Goal: Information Seeking & Learning: Compare options

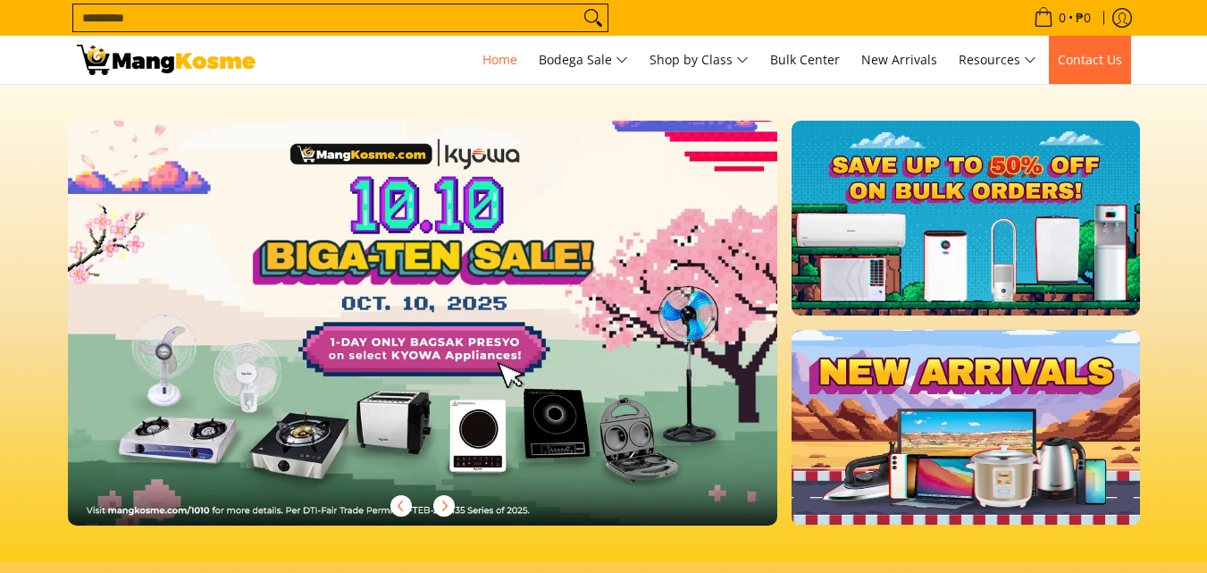
click at [1098, 69] on link "Contact Us" at bounding box center [1090, 60] width 82 height 48
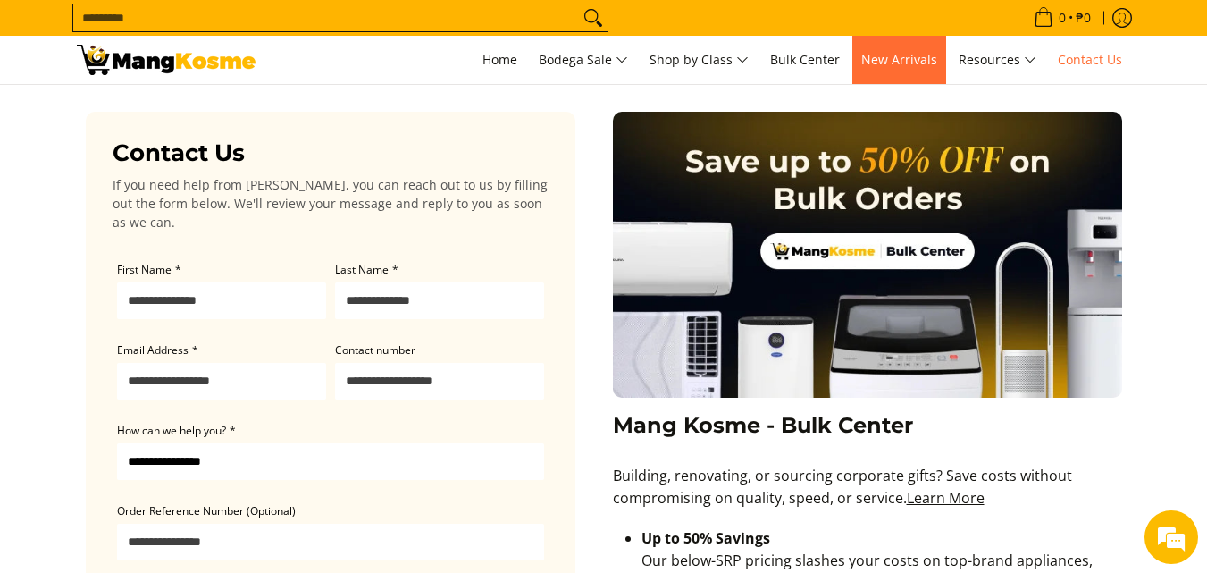
click at [910, 52] on span "New Arrivals" at bounding box center [900, 59] width 76 height 17
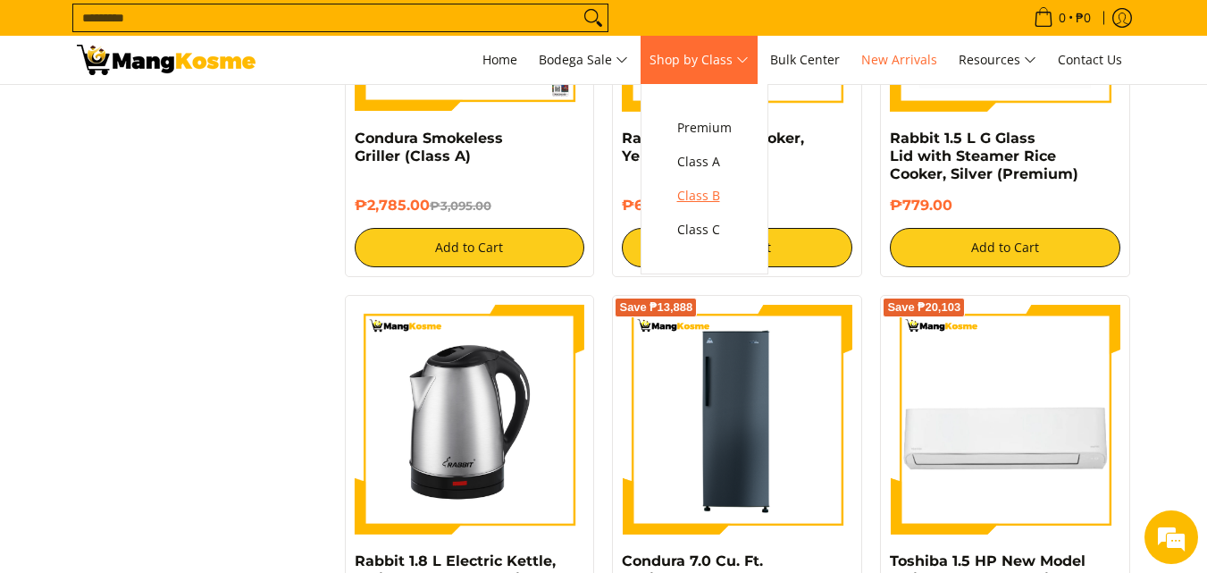
click at [713, 196] on span "Class B" at bounding box center [704, 196] width 55 height 22
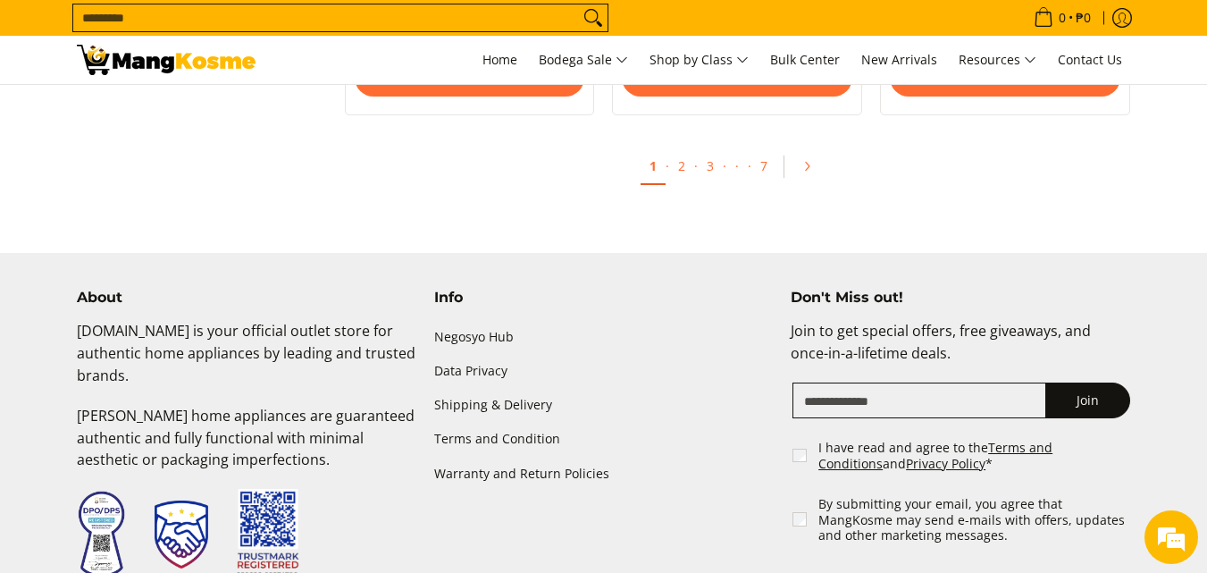
scroll to position [3843, 0]
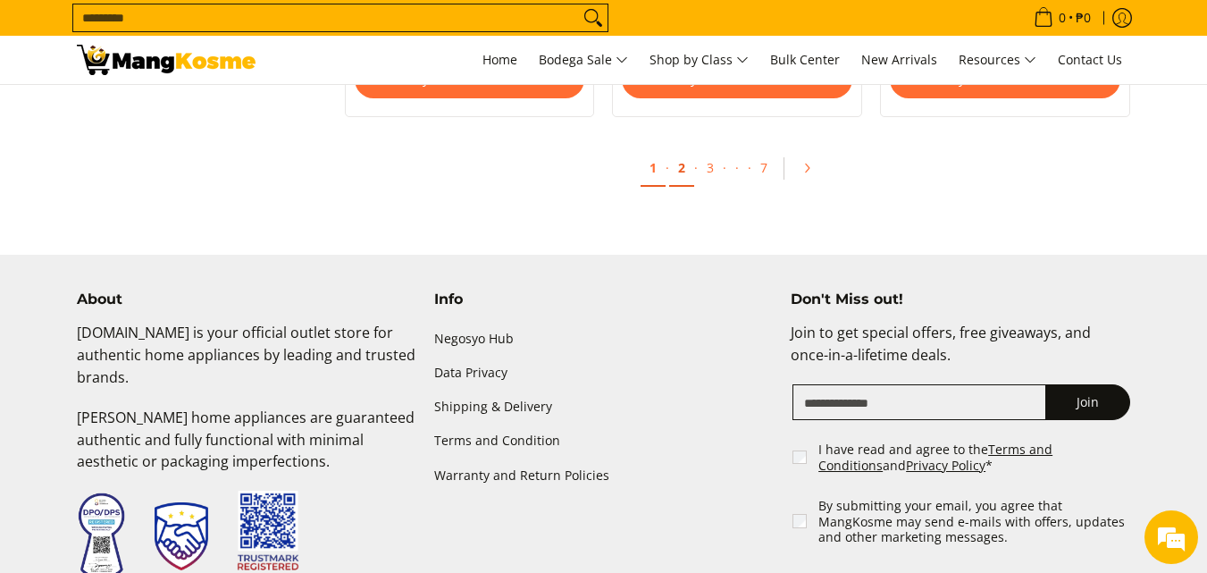
click at [685, 172] on link "2" at bounding box center [681, 168] width 25 height 37
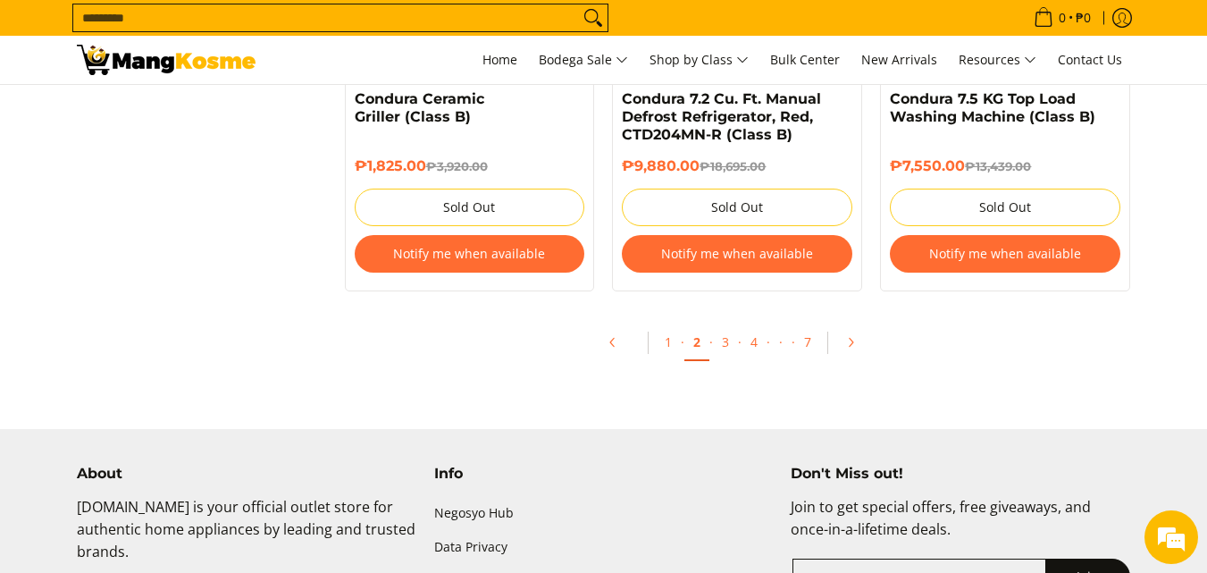
scroll to position [4111, 0]
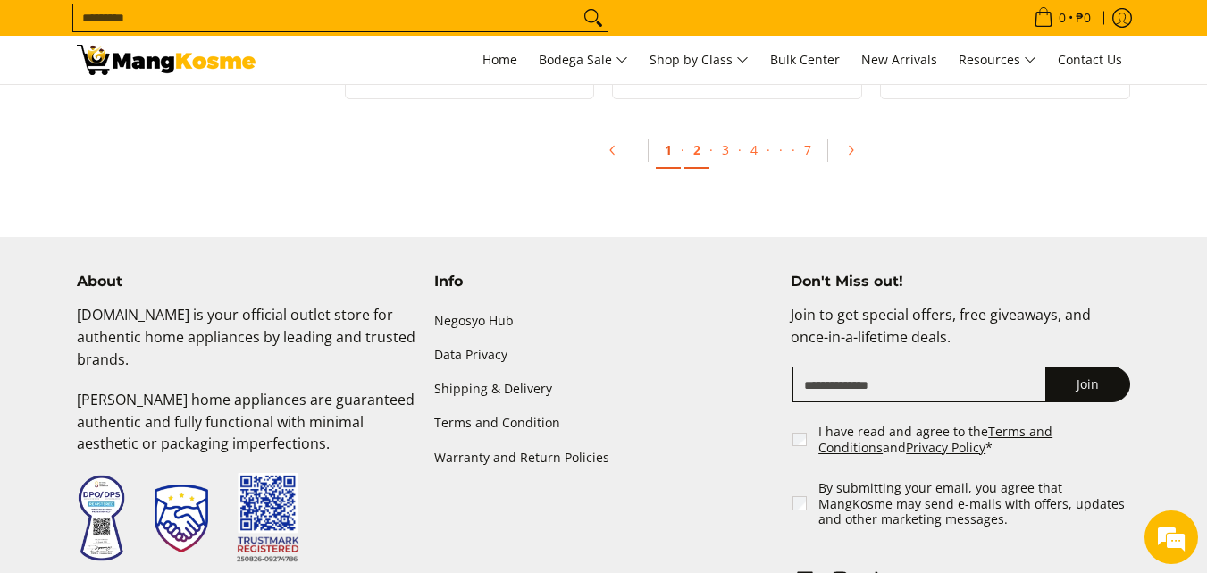
click at [669, 150] on link "1" at bounding box center [668, 150] width 25 height 37
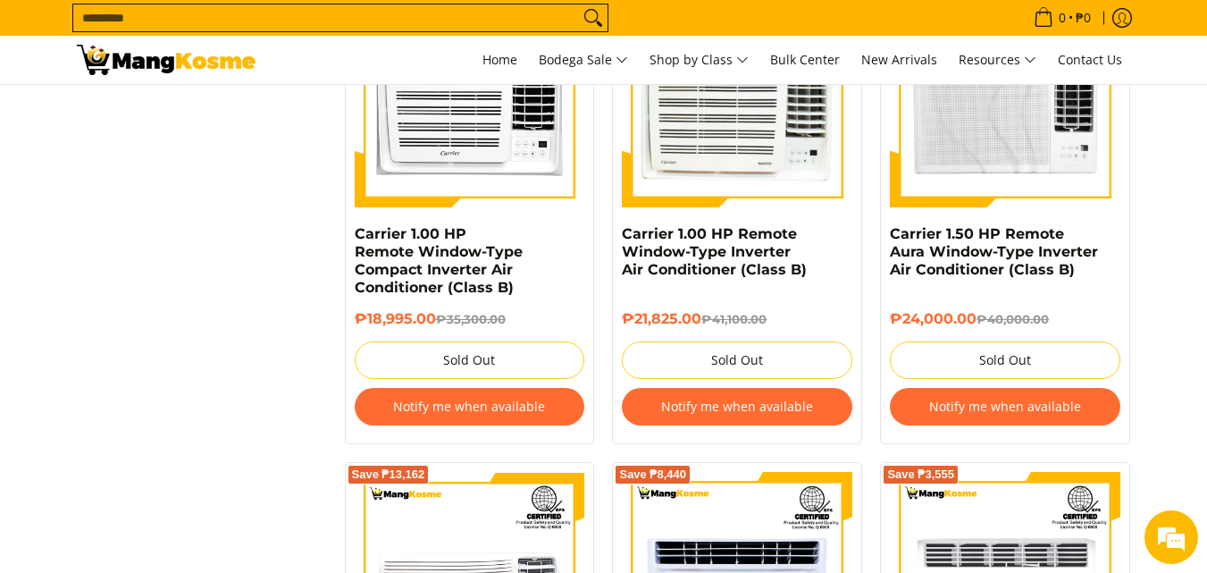
scroll to position [3575, 0]
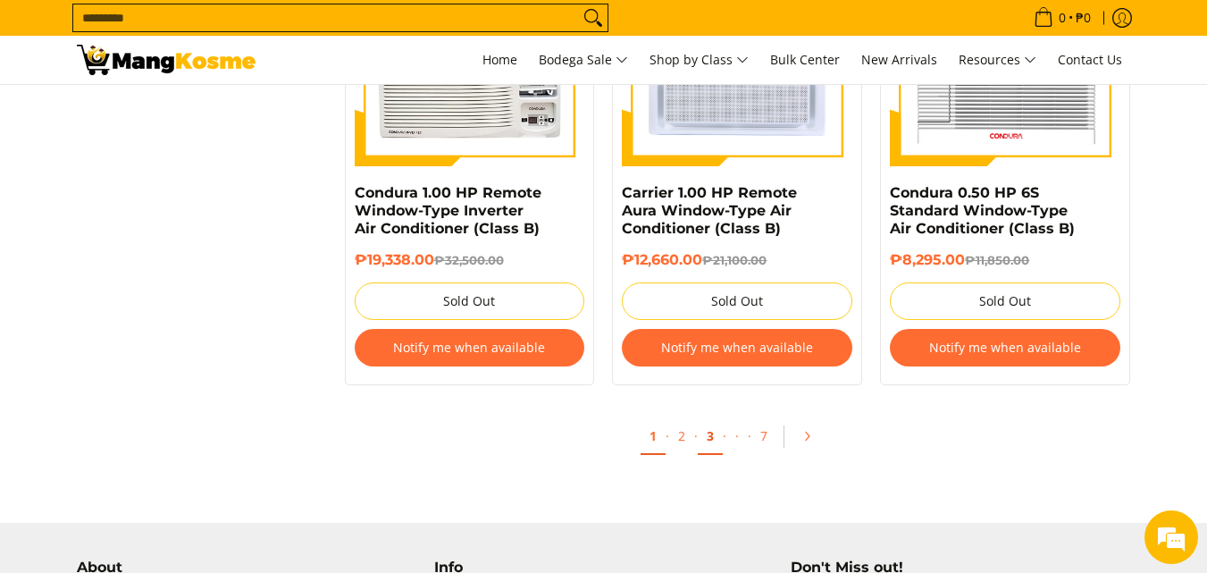
click at [710, 435] on link "3" at bounding box center [710, 436] width 25 height 37
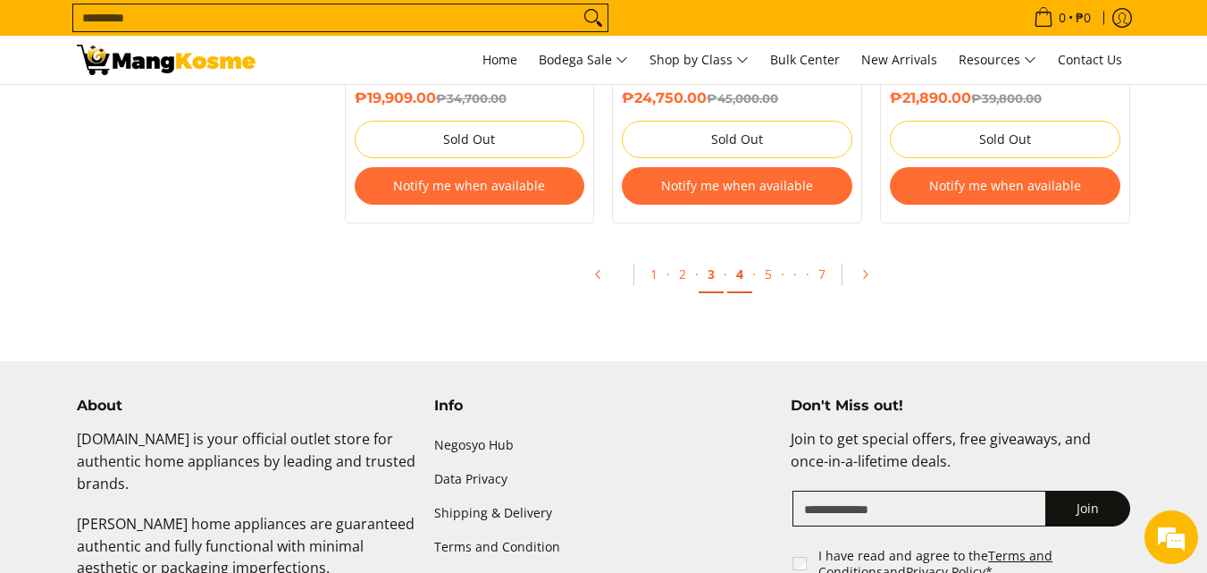
scroll to position [4022, 0]
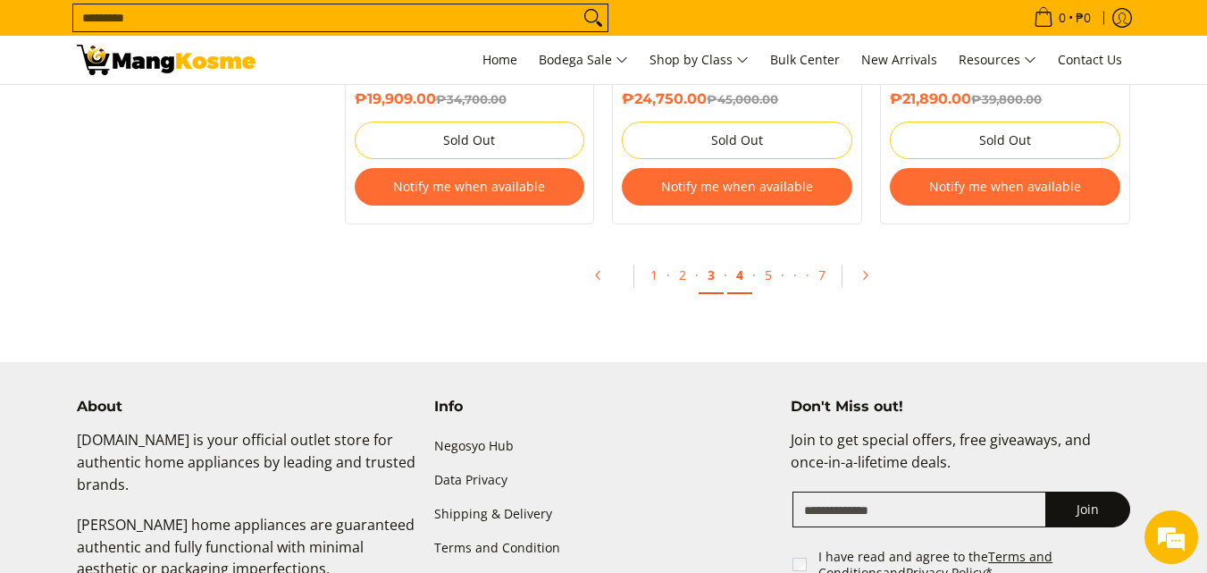
click at [744, 263] on link "4" at bounding box center [739, 275] width 25 height 37
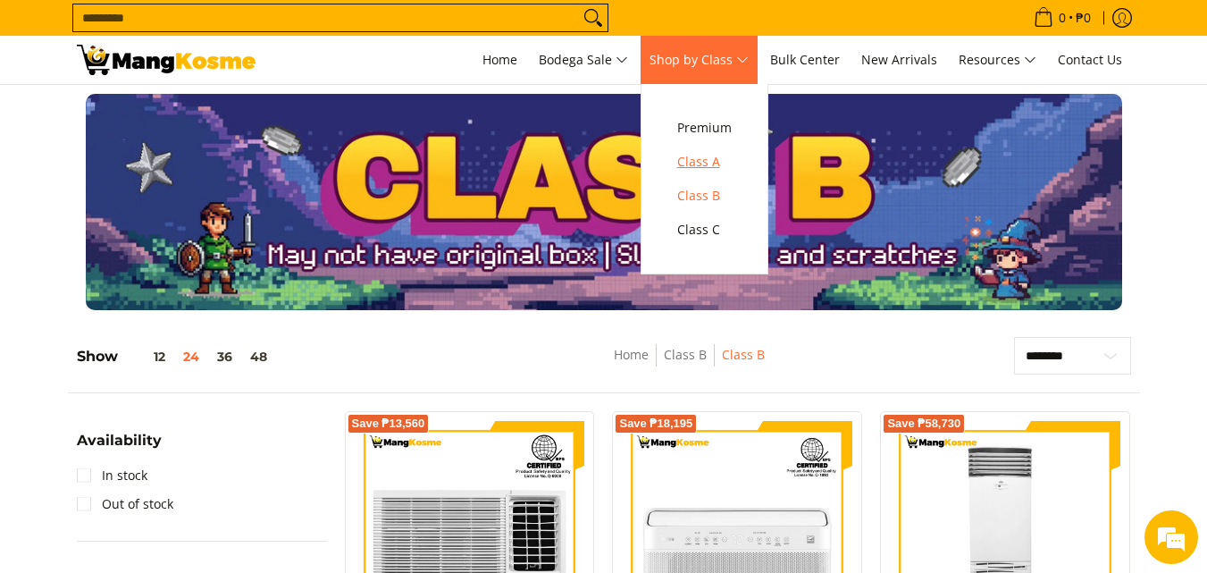
click at [718, 156] on span "Class A" at bounding box center [704, 162] width 55 height 22
